Goal: Task Accomplishment & Management: Manage account settings

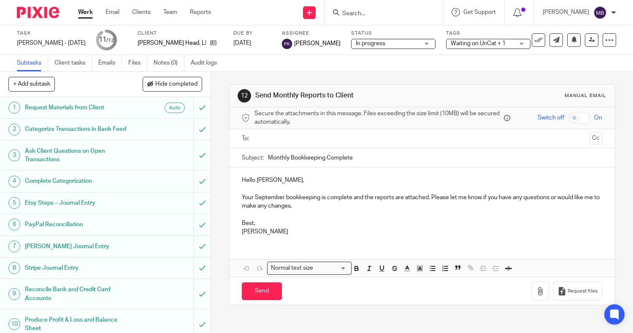
click at [373, 14] on input "Search" at bounding box center [379, 14] width 76 height 8
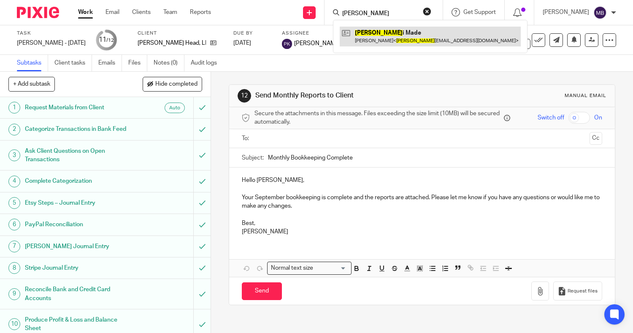
type input "winn"
click at [380, 36] on link at bounding box center [430, 36] width 181 height 19
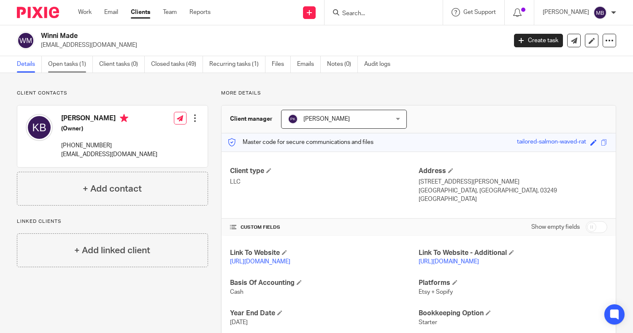
click at [59, 68] on link "Open tasks (1)" at bounding box center [70, 64] width 45 height 16
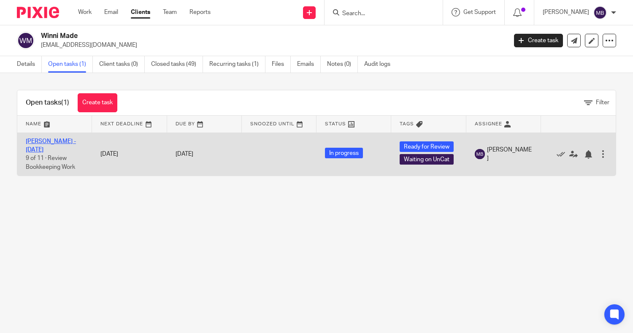
click at [49, 141] on link "[PERSON_NAME] - [DATE]" at bounding box center [51, 145] width 50 height 14
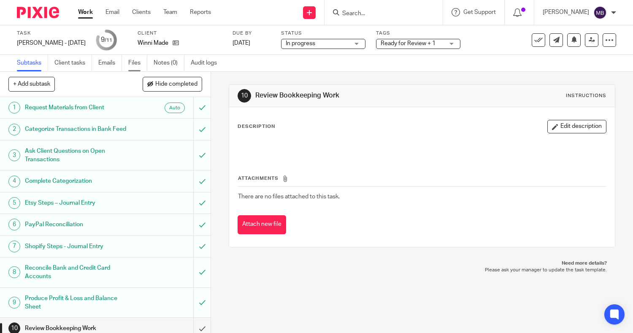
click at [143, 68] on link "Files" at bounding box center [137, 63] width 19 height 16
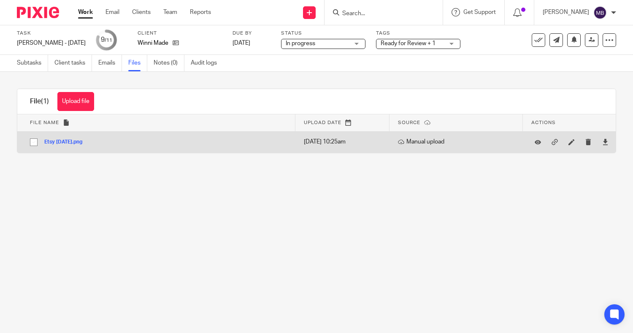
click at [74, 148] on td "Etsy [DATE].png Etsy [DATE] Save" at bounding box center [156, 142] width 278 height 22
click at [65, 139] on button "Etsy [DATE].png" at bounding box center [66, 142] width 44 height 6
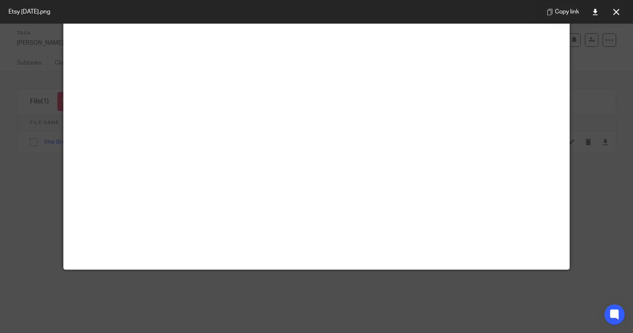
scroll to position [160, 0]
click at [615, 14] on icon at bounding box center [616, 12] width 6 height 6
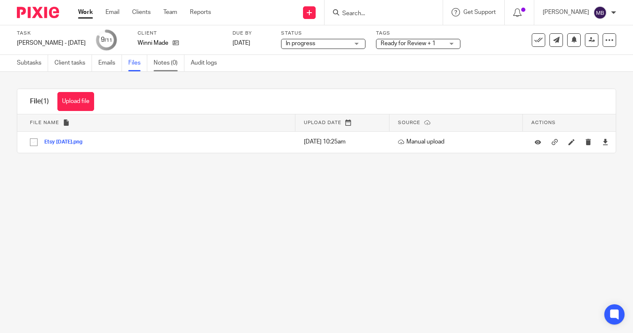
click at [166, 63] on link "Notes (0)" at bounding box center [169, 63] width 31 height 16
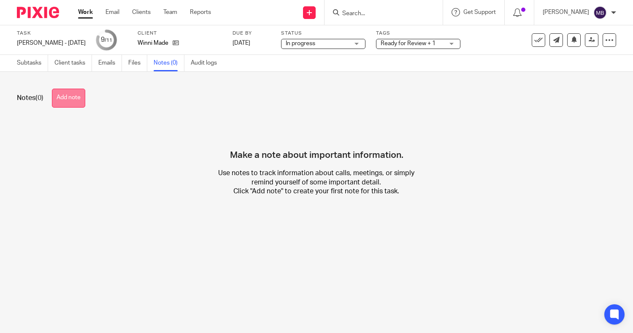
click at [67, 99] on button "Add note" at bounding box center [68, 98] width 33 height 19
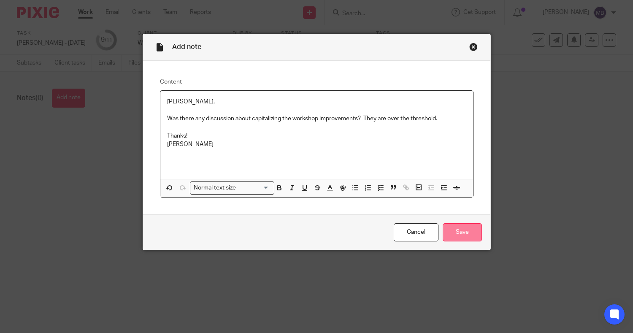
click at [447, 230] on input "Save" at bounding box center [462, 232] width 39 height 18
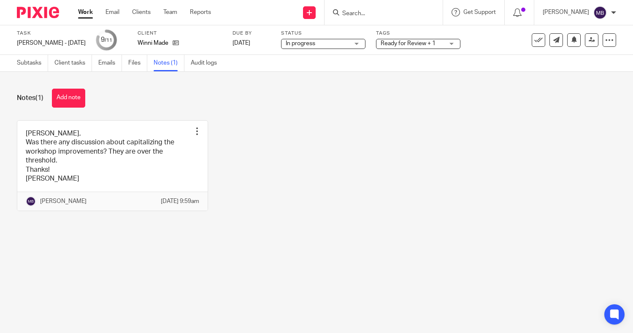
click at [399, 49] on div "Tags Ready for Review + 1 Waiting for client Ready for Review Bookkeeper Left N…" at bounding box center [418, 40] width 84 height 20
click at [394, 45] on span "Ready for Review + 1" at bounding box center [408, 44] width 55 height 6
click at [29, 62] on link "Subtasks" at bounding box center [32, 63] width 31 height 16
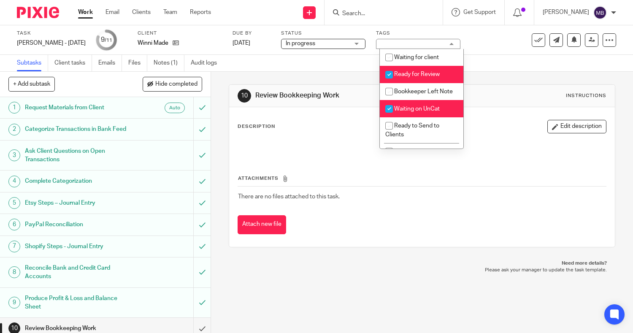
click at [391, 73] on input "checkbox" at bounding box center [389, 75] width 16 height 16
checkbox input "false"
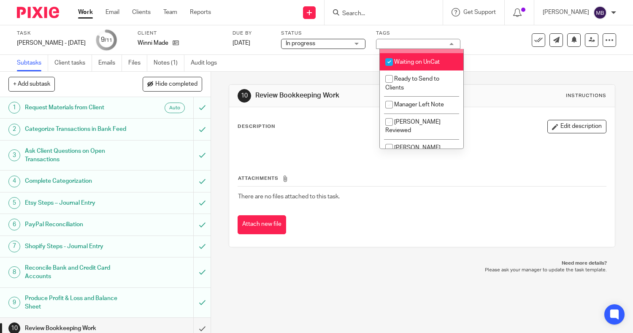
scroll to position [55, 0]
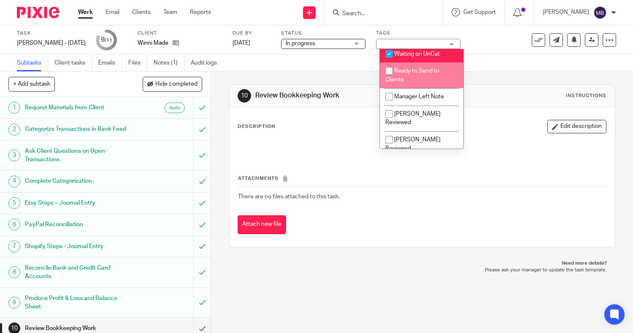
click at [423, 79] on span "Ready to Send to Clients" at bounding box center [412, 75] width 54 height 15
checkbox input "true"
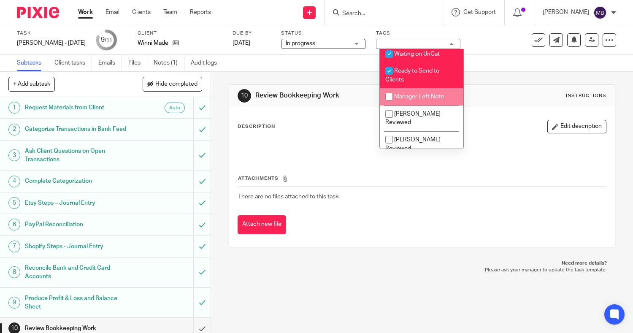
click at [410, 100] on span "Manager Left Note" at bounding box center [419, 97] width 50 height 6
checkbox input "true"
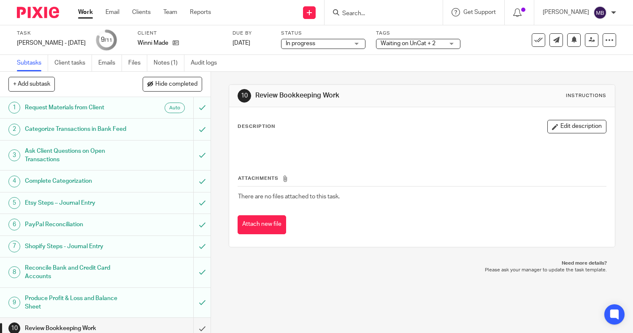
scroll to position [37, 0]
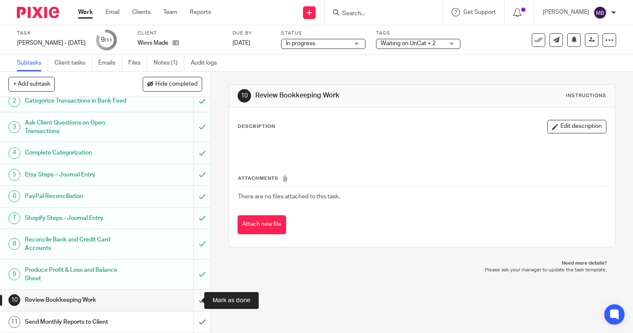
click at [192, 303] on input "submit" at bounding box center [105, 299] width 211 height 21
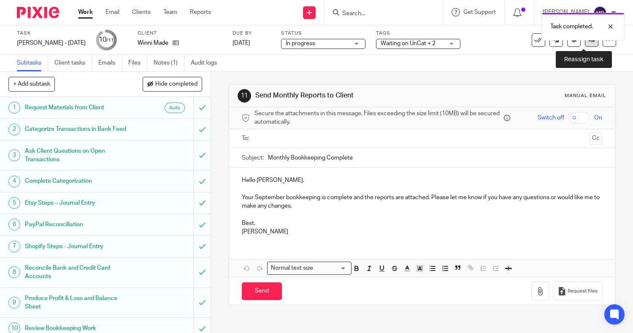
click at [585, 43] on link at bounding box center [592, 40] width 14 height 14
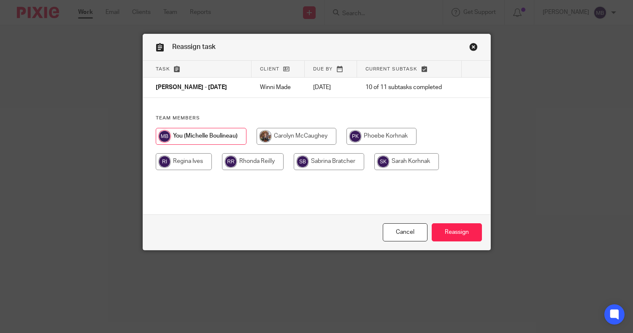
click at [410, 161] on input "radio" at bounding box center [406, 161] width 65 height 17
radio input "true"
click at [371, 133] on input "radio" at bounding box center [381, 136] width 70 height 17
radio input "true"
click at [453, 232] on input "Reassign" at bounding box center [457, 232] width 50 height 18
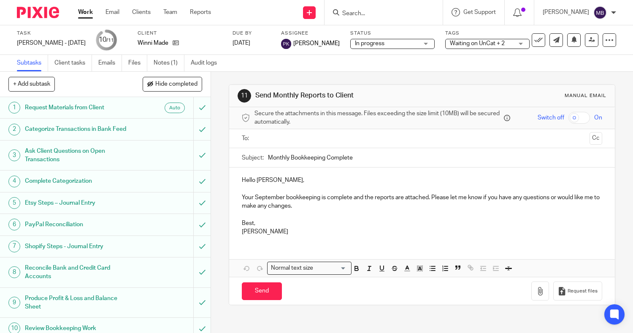
click at [379, 13] on input "Search" at bounding box center [379, 14] width 76 height 8
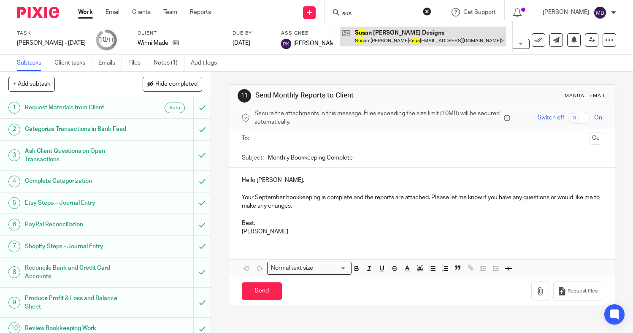
type input "sus"
click at [400, 38] on link at bounding box center [423, 36] width 166 height 19
click at [365, 40] on link at bounding box center [423, 36] width 166 height 19
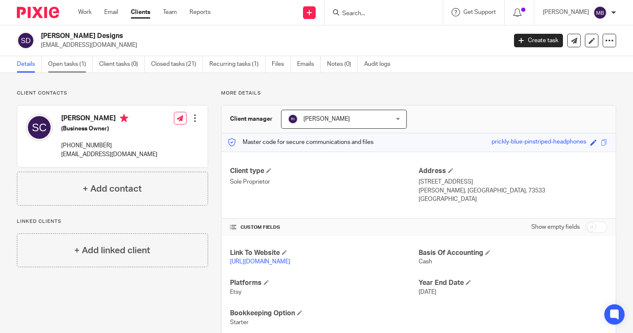
click at [68, 63] on link "Open tasks (1)" at bounding box center [70, 64] width 45 height 16
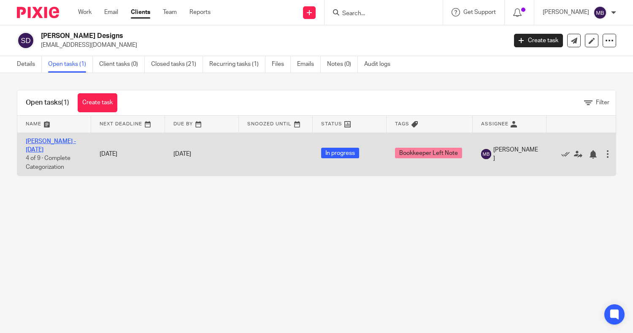
click at [43, 141] on link "[PERSON_NAME] - [DATE]" at bounding box center [51, 145] width 50 height 14
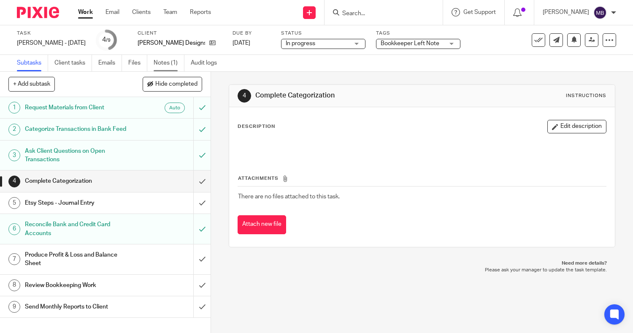
click at [165, 62] on link "Notes (1)" at bounding box center [169, 63] width 31 height 16
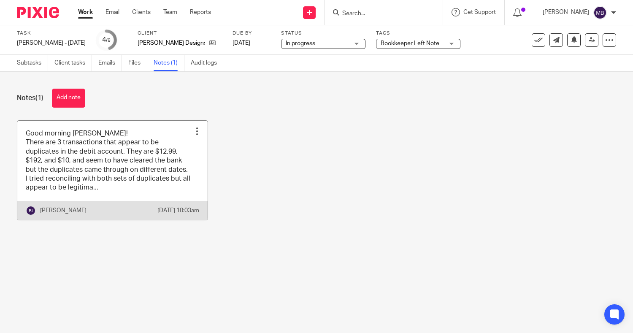
click at [49, 170] on link at bounding box center [112, 170] width 190 height 99
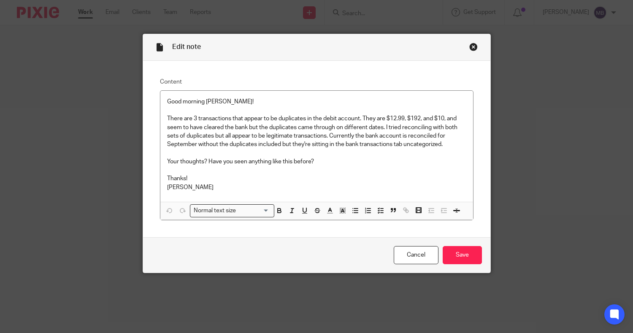
click at [469, 47] on div "Close this dialog window" at bounding box center [473, 47] width 8 height 8
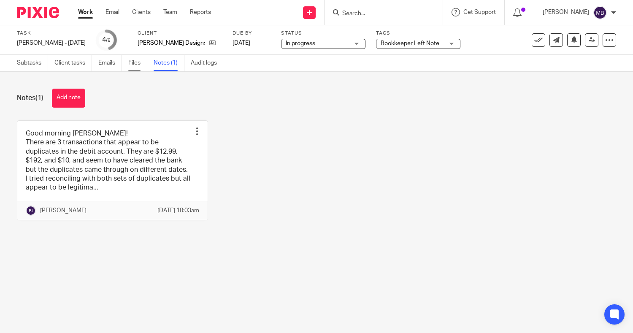
drag, startPoint x: 0, startPoint y: 0, endPoint x: 137, endPoint y: 64, distance: 151.0
click at [137, 64] on link "Files" at bounding box center [137, 63] width 19 height 16
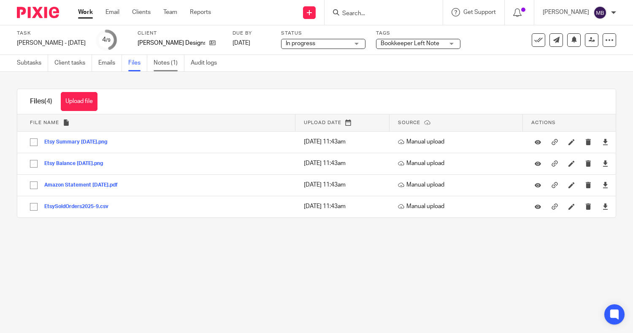
click at [164, 60] on link "Notes (1)" at bounding box center [169, 63] width 31 height 16
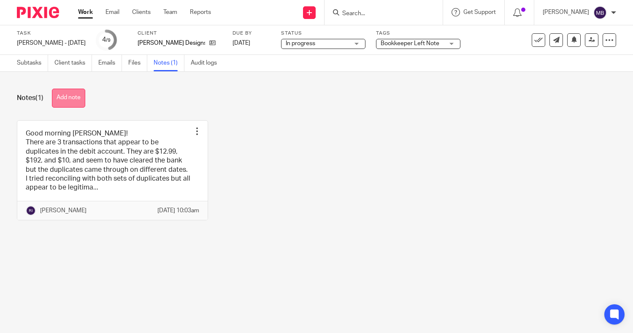
click at [78, 99] on button "Add note" at bounding box center [68, 98] width 33 height 19
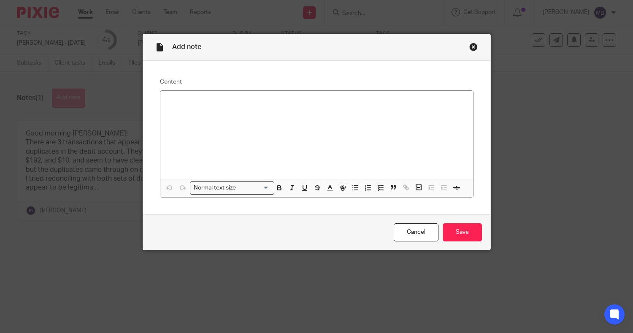
click at [78, 99] on div "Add note Content Normal text size Loading... Remove Edit Insert new video Copy …" at bounding box center [316, 166] width 633 height 333
click at [200, 119] on div at bounding box center [316, 135] width 313 height 88
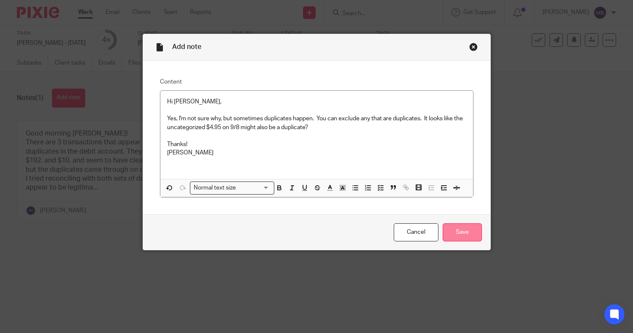
click at [462, 230] on input "Save" at bounding box center [462, 232] width 39 height 18
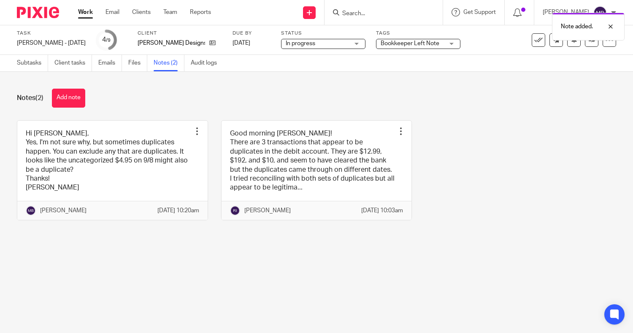
click at [389, 46] on span "Bookkeeper Left Note" at bounding box center [410, 44] width 59 height 6
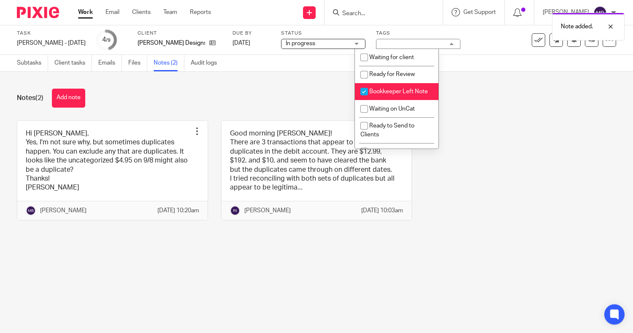
click at [374, 92] on span "Bookkeeper Left Note" at bounding box center [398, 92] width 59 height 6
checkbox input "false"
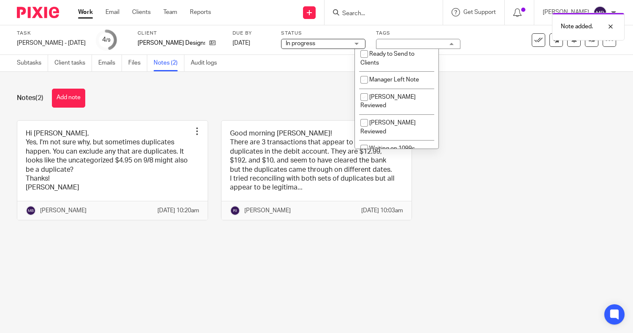
scroll to position [75, 0]
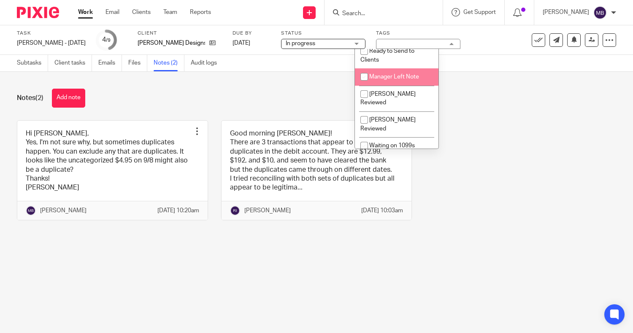
click at [395, 80] on span "Manager Left Note" at bounding box center [394, 77] width 50 height 6
checkbox input "true"
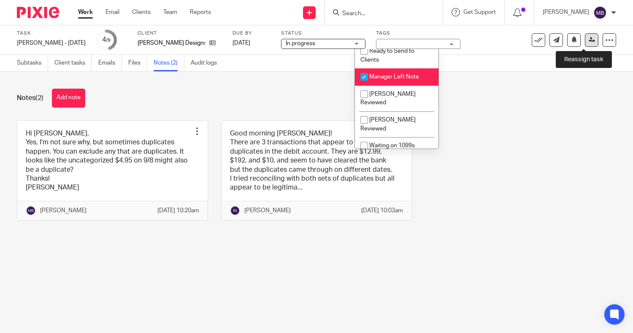
click at [589, 42] on icon at bounding box center [592, 40] width 6 height 6
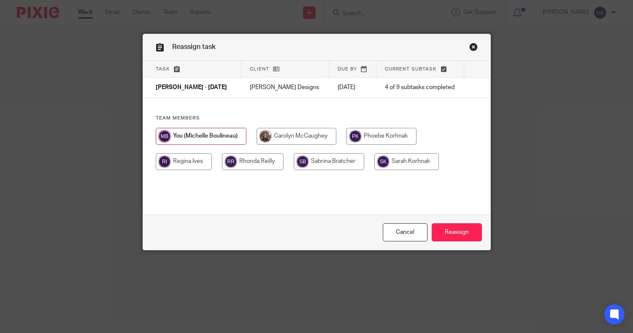
click at [177, 159] on input "radio" at bounding box center [184, 161] width 56 height 17
radio input "true"
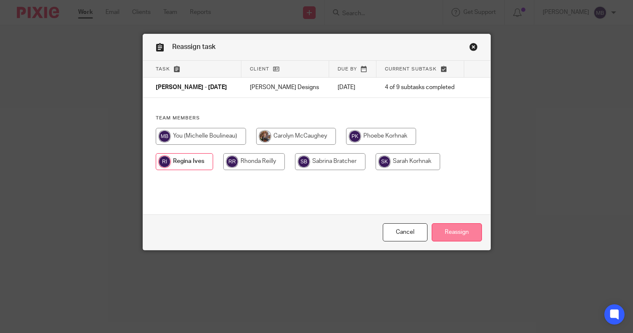
click at [452, 235] on input "Reassign" at bounding box center [457, 232] width 50 height 18
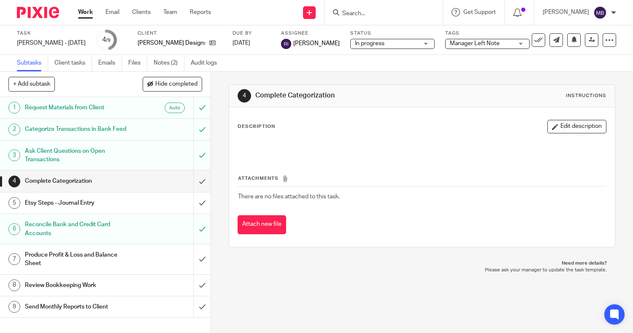
click at [354, 15] on input "Search" at bounding box center [379, 14] width 76 height 8
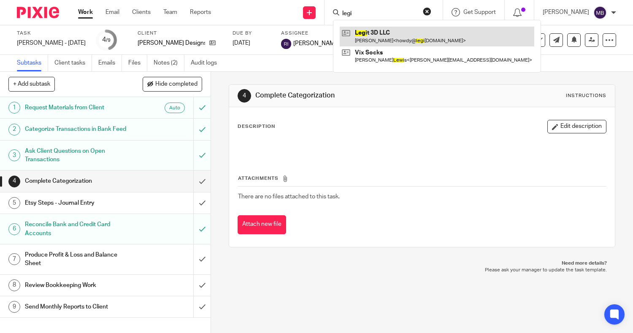
type input "legi"
click at [359, 34] on link at bounding box center [437, 36] width 195 height 19
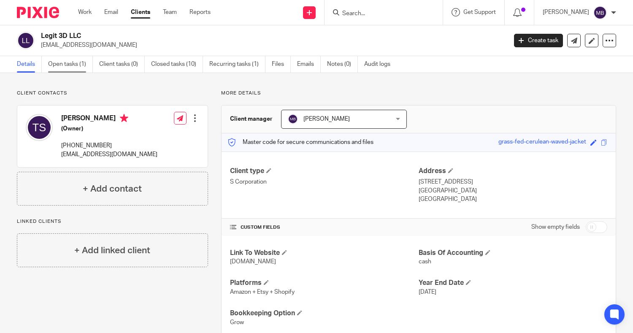
click at [59, 67] on link "Open tasks (1)" at bounding box center [70, 64] width 45 height 16
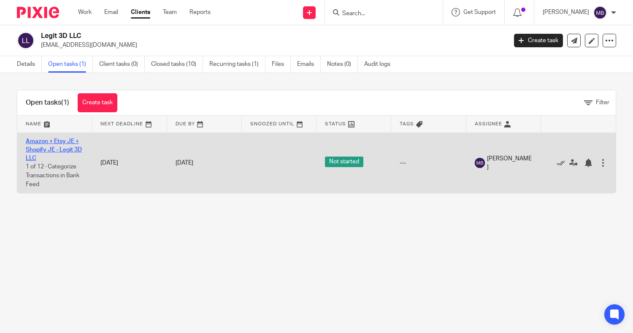
click at [32, 142] on link "Amazon + Etsy JE + Shopify JE - Legit 3D LLC" at bounding box center [54, 149] width 56 height 23
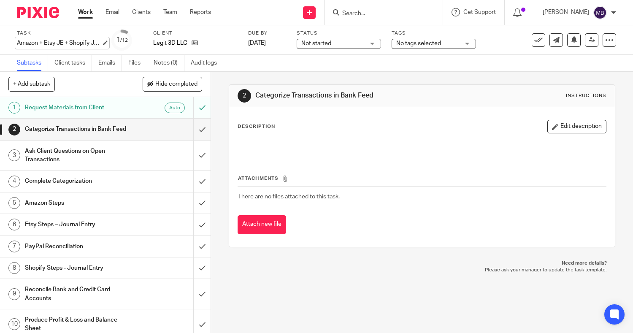
click at [44, 44] on div "Amazon + Etsy JE + Shopify JE - Legit 3D LLC Save Amazon + Etsy JE + Shopify JE…" at bounding box center [59, 43] width 84 height 8
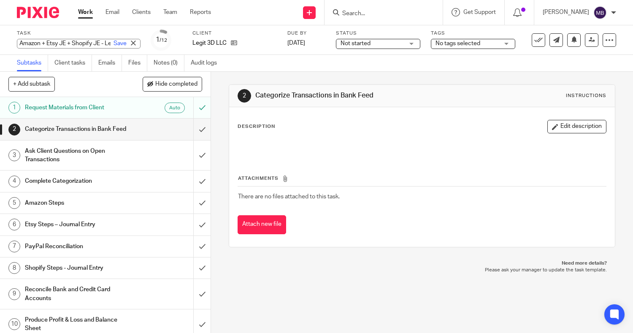
type input "T"
click at [44, 44] on input "T" at bounding box center [79, 44] width 124 height 10
type input "[PERSON_NAME] - [DATE]"
click at [114, 44] on link "Save" at bounding box center [120, 43] width 13 height 8
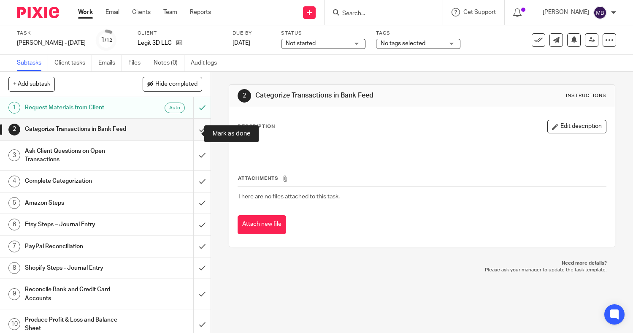
click at [191, 132] on input "submit" at bounding box center [105, 129] width 211 height 21
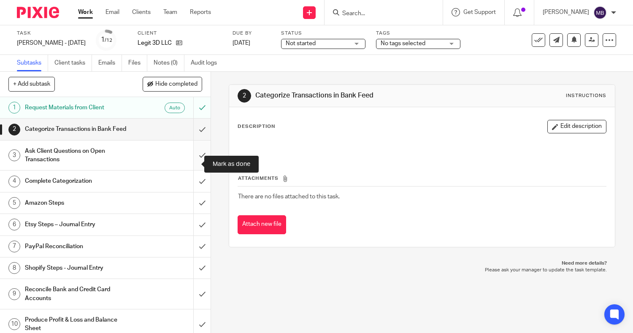
click at [192, 164] on input "submit" at bounding box center [105, 156] width 211 height 30
click at [287, 41] on span "Not started" at bounding box center [301, 44] width 30 height 6
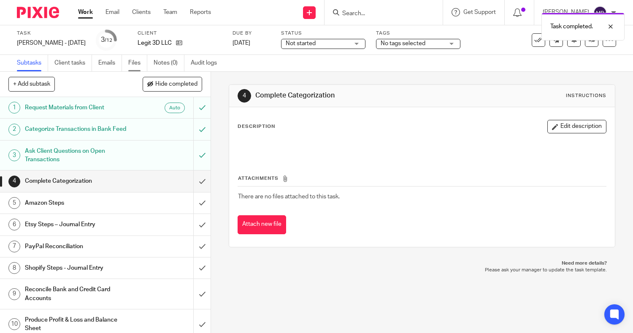
click at [131, 63] on link "Files" at bounding box center [137, 63] width 19 height 16
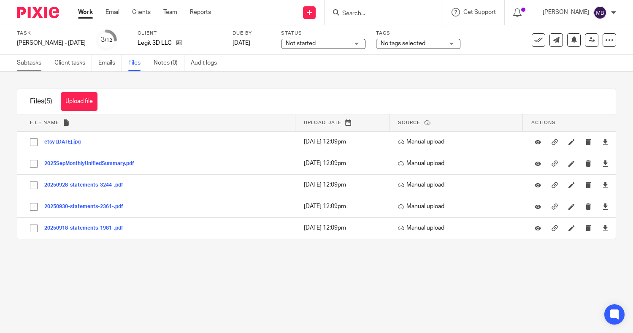
click at [32, 62] on link "Subtasks" at bounding box center [32, 63] width 31 height 16
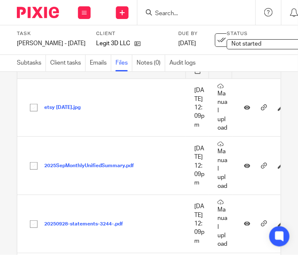
scroll to position [129, 0]
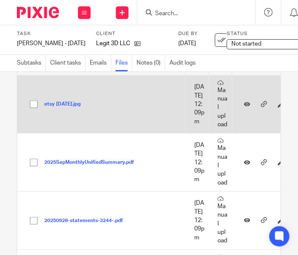
click at [53, 107] on button "etsy sept 25.jpg" at bounding box center [65, 104] width 43 height 6
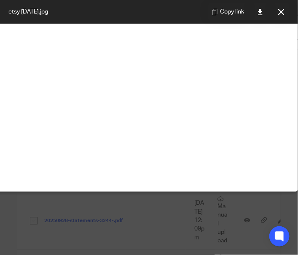
scroll to position [210, 131]
click at [282, 11] on icon at bounding box center [282, 12] width 6 height 6
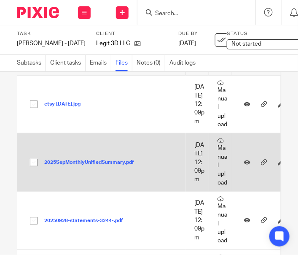
click at [71, 165] on button "2025SepMonthlyUnifiedSummary.pdf" at bounding box center [92, 163] width 96 height 6
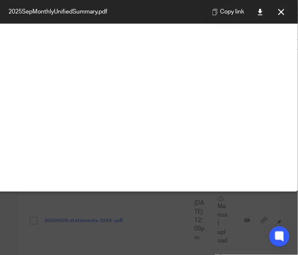
scroll to position [67, 126]
click at [41, 236] on div at bounding box center [149, 127] width 298 height 255
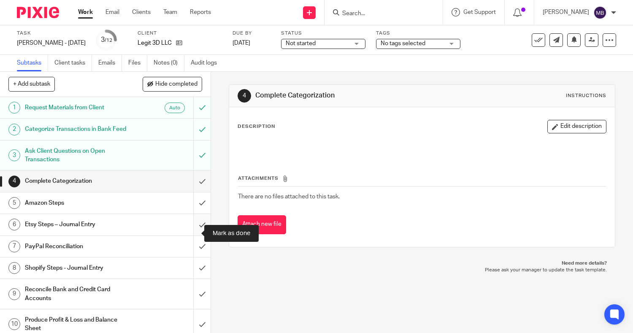
click at [192, 233] on input "submit" at bounding box center [105, 224] width 211 height 21
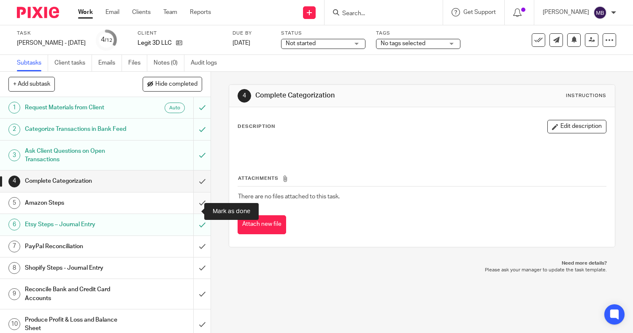
click at [193, 208] on input "submit" at bounding box center [105, 202] width 211 height 21
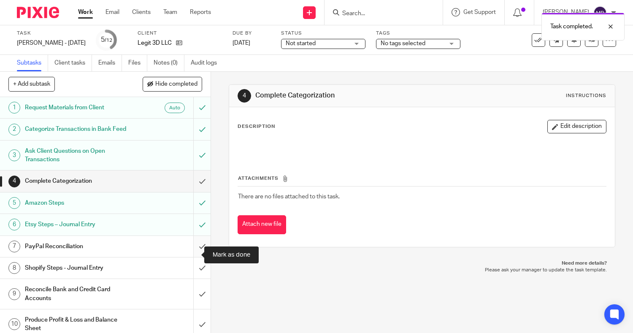
click at [191, 253] on input "submit" at bounding box center [105, 246] width 211 height 21
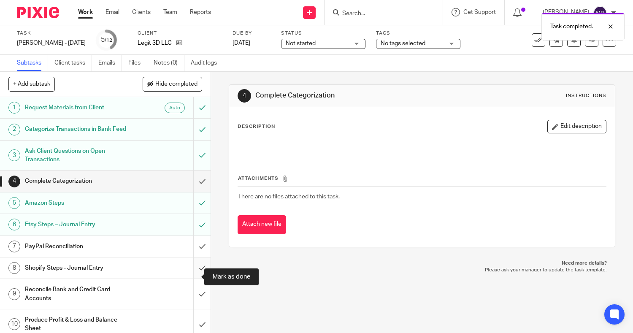
click at [192, 276] on input "submit" at bounding box center [105, 267] width 211 height 21
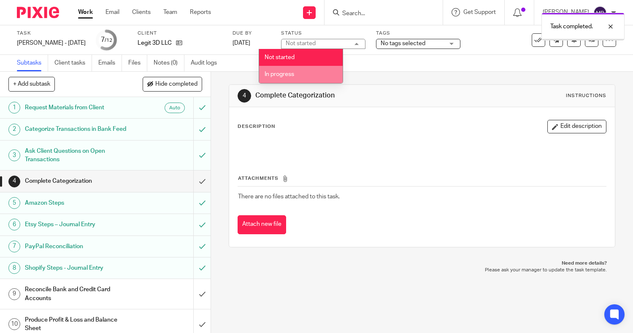
click at [289, 71] on span "In progress" at bounding box center [280, 74] width 30 height 6
